Goal: Information Seeking & Learning: Learn about a topic

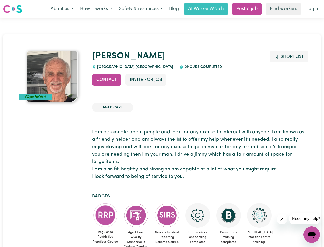
click at [62, 9] on button "About us" at bounding box center [62, 9] width 30 height 11
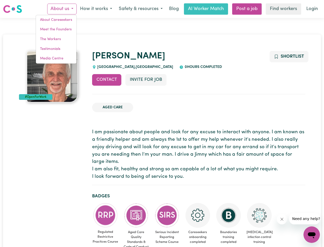
click at [96, 9] on button "How it works" at bounding box center [96, 9] width 39 height 11
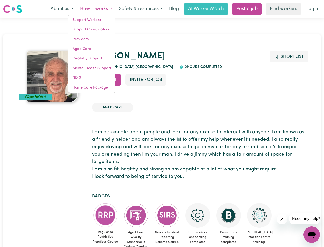
click at [141, 9] on button "Safety & resources" at bounding box center [141, 9] width 51 height 11
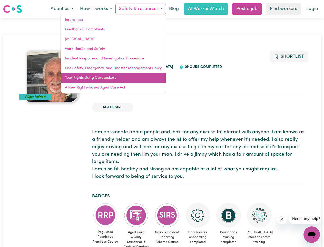
click at [107, 80] on link "Your Rights Using Careseekers" at bounding box center [113, 78] width 105 height 10
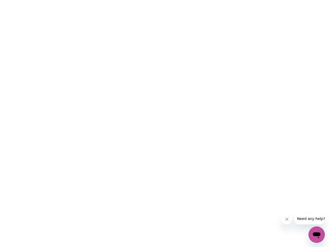
click at [146, 0] on html at bounding box center [164, 0] width 329 height 0
click at [289, 0] on html at bounding box center [164, 0] width 329 height 0
click at [106, 0] on html at bounding box center [164, 0] width 329 height 0
click at [136, 0] on html at bounding box center [164, 0] width 329 height 0
